Goal: Download file/media

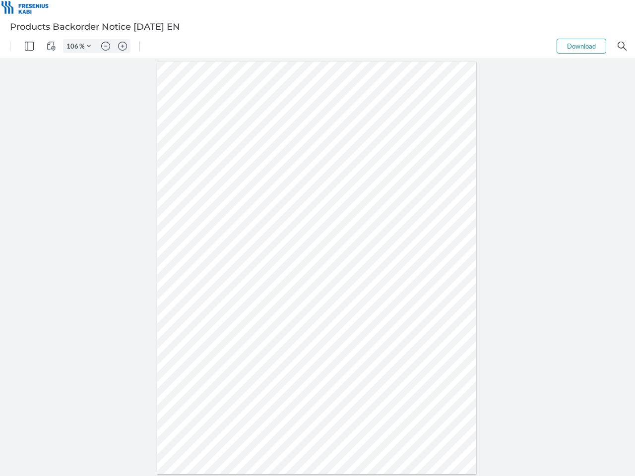
click at [29, 46] on img "Panel" at bounding box center [29, 46] width 9 height 9
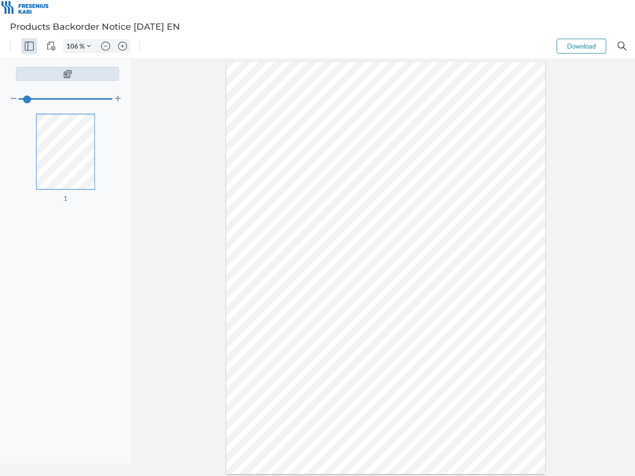
click at [51, 46] on img "View Controls" at bounding box center [51, 46] width 9 height 9
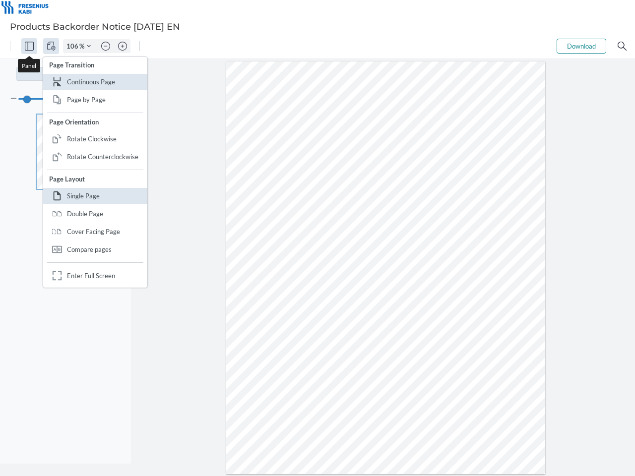
click at [74, 46] on input "106" at bounding box center [72, 46] width 16 height 9
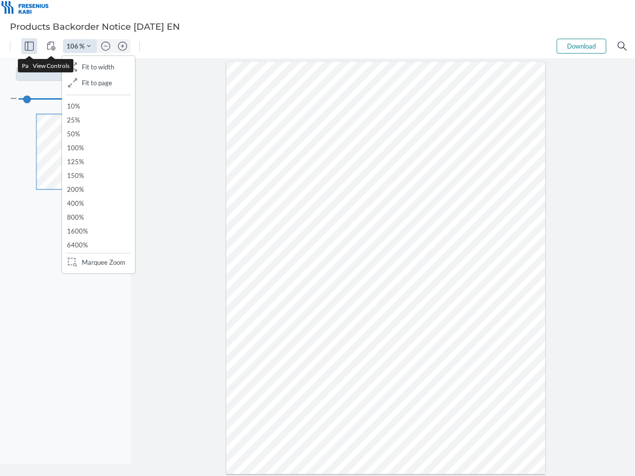
click at [89, 46] on img "Zoom Controls" at bounding box center [89, 46] width 4 height 4
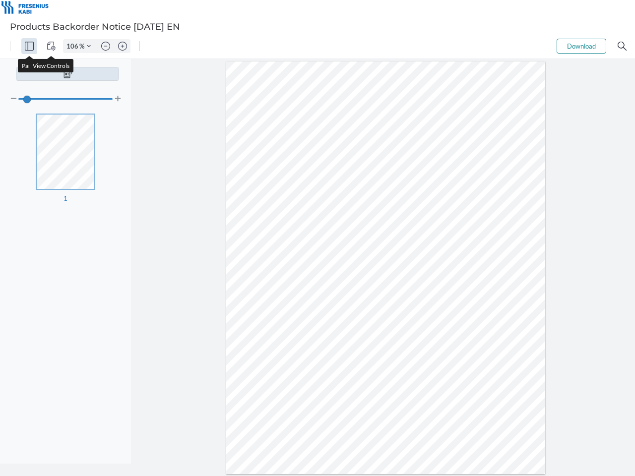
click at [106, 46] on img "Zoom out" at bounding box center [105, 46] width 9 height 9
click at [123, 46] on img "Zoom in" at bounding box center [122, 46] width 9 height 9
type input "106"
click at [582, 46] on button "Download" at bounding box center [582, 46] width 50 height 15
click at [622, 46] on img "Search" at bounding box center [622, 46] width 9 height 9
